Goal: Task Accomplishment & Management: Manage account settings

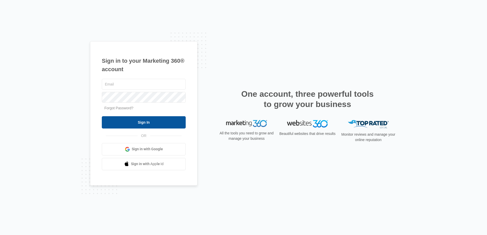
type input "[DOMAIN_NAME][EMAIL_ADDRESS][DOMAIN_NAME]"
click at [140, 120] on input "Sign In" at bounding box center [144, 122] width 84 height 12
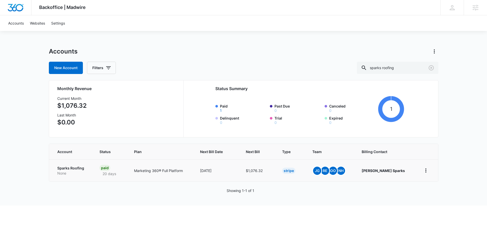
click at [73, 168] on p "Sparks Roofing" at bounding box center [72, 167] width 30 height 5
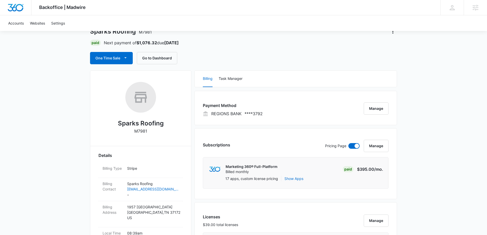
scroll to position [13, 0]
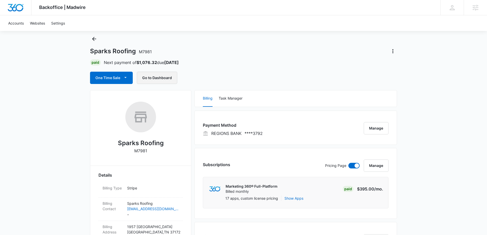
click at [165, 80] on button "Go to Dashboard" at bounding box center [157, 78] width 40 height 12
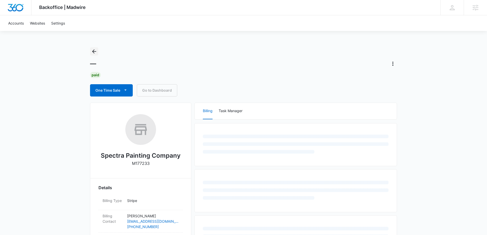
click at [93, 52] on icon "Back" at bounding box center [94, 51] width 6 height 6
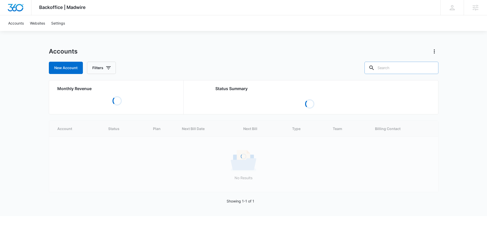
click at [429, 67] on div at bounding box center [431, 68] width 8 height 12
click at [392, 66] on input "text" at bounding box center [401, 68] width 74 height 12
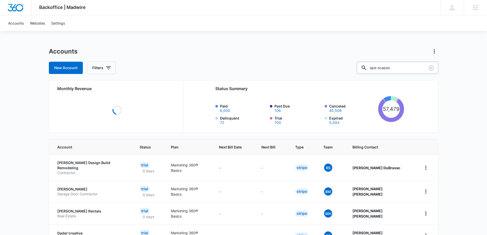
type input "ape-scapes"
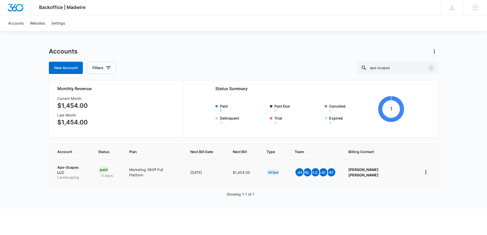
click at [74, 167] on p "Ape-Scapes LLC" at bounding box center [71, 170] width 29 height 10
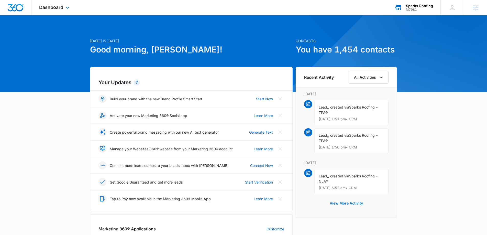
click at [418, 6] on div "Sparks Roofing" at bounding box center [419, 6] width 27 height 4
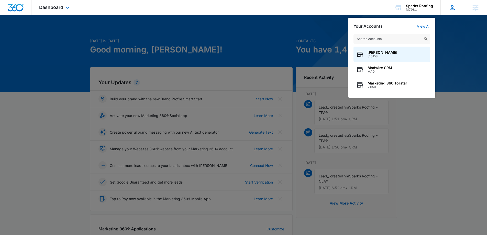
click at [446, 8] on div "JG Joel Green Joel.Green@madwire.com My Profile Notifications Support Logout Te…" at bounding box center [451, 7] width 23 height 15
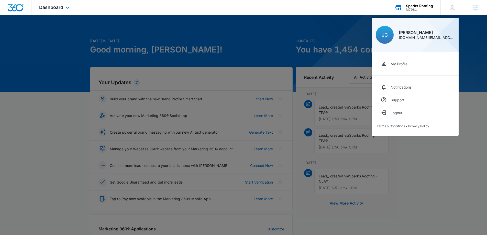
click at [421, 7] on div "Sparks Roofing" at bounding box center [419, 6] width 27 height 4
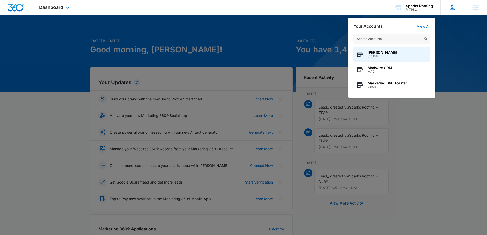
click at [451, 7] on icon at bounding box center [452, 7] width 5 height 5
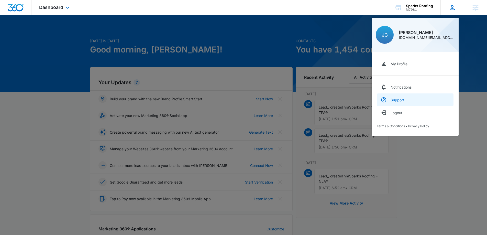
click at [402, 100] on div "Support" at bounding box center [397, 100] width 14 height 4
click at [407, 66] on link "My Profile" at bounding box center [415, 63] width 77 height 13
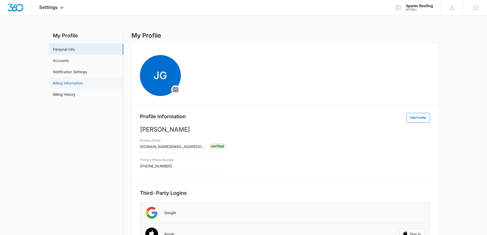
click at [74, 85] on link "Billing Information" at bounding box center [68, 82] width 30 height 5
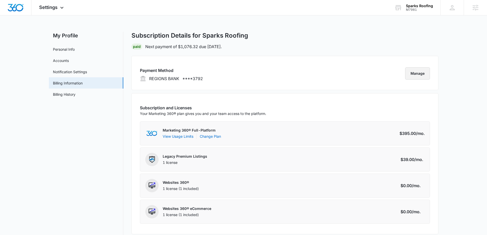
click at [414, 74] on button "Manage" at bounding box center [417, 73] width 25 height 12
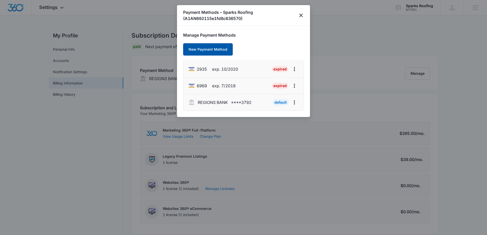
click at [206, 52] on button "New Payment Method" at bounding box center [208, 49] width 50 height 12
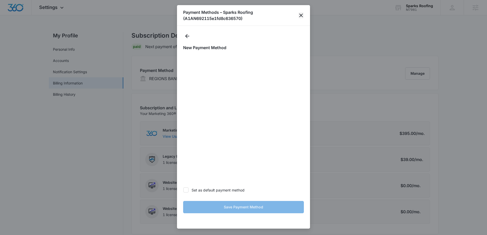
click at [301, 14] on icon "close" at bounding box center [301, 15] width 6 height 6
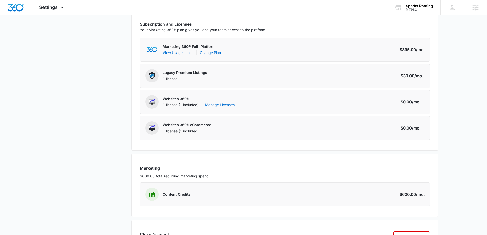
scroll to position [115, 0]
